Goal: Task Accomplishment & Management: Manage account settings

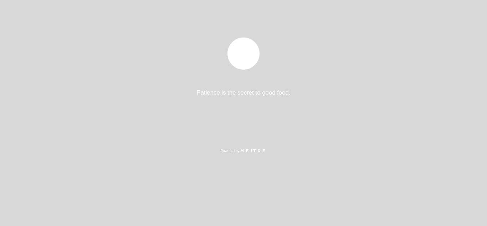
select select "es"
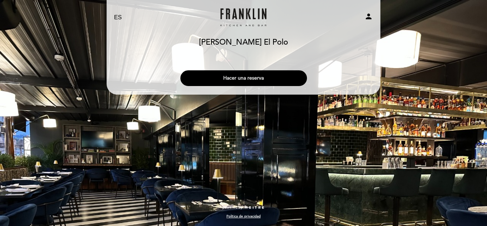
click at [244, 76] on button "Hacer una reserva" at bounding box center [243, 78] width 127 height 16
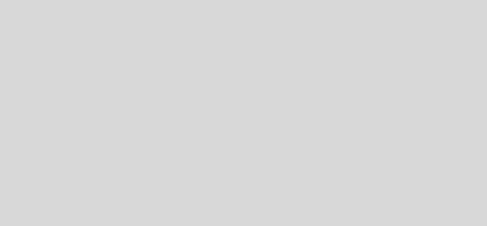
select select "es"
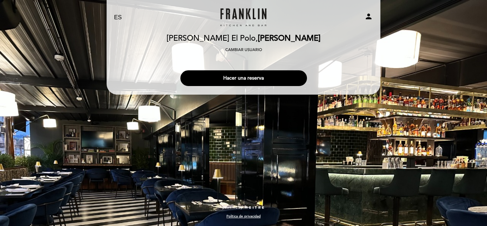
click at [368, 18] on icon "person" at bounding box center [368, 16] width 9 height 9
select select "es"
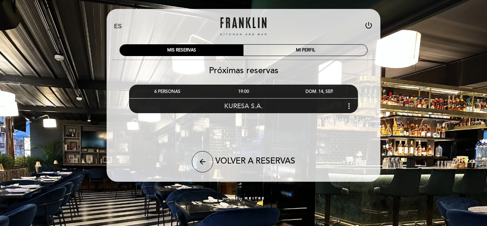
click at [350, 106] on icon "more_vert" at bounding box center [349, 106] width 9 height 9
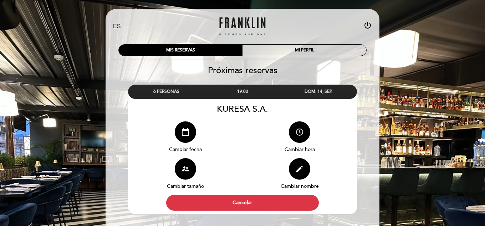
click at [300, 134] on icon "access_time" at bounding box center [299, 132] width 9 height 9
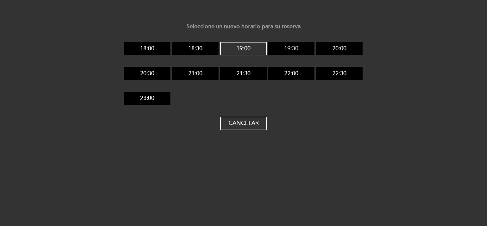
click at [286, 48] on button "19:30" at bounding box center [291, 49] width 46 height 14
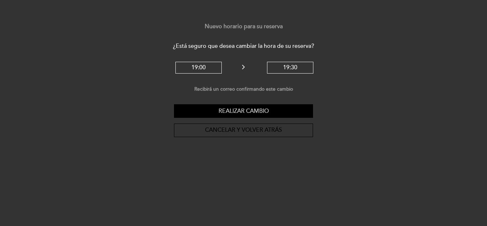
click at [248, 108] on button "Realizar cambio" at bounding box center [243, 111] width 139 height 14
